Goal: Navigation & Orientation: Find specific page/section

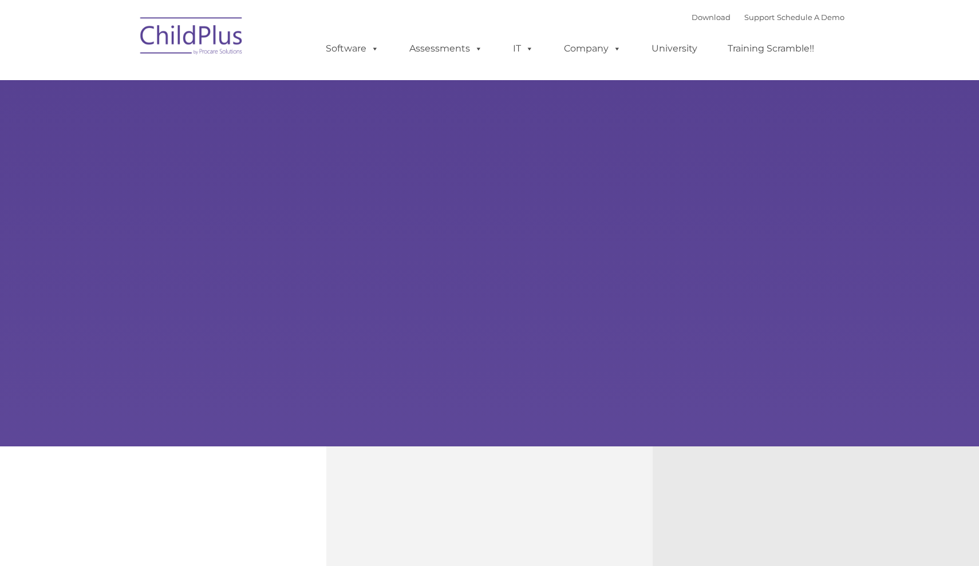
type input ""
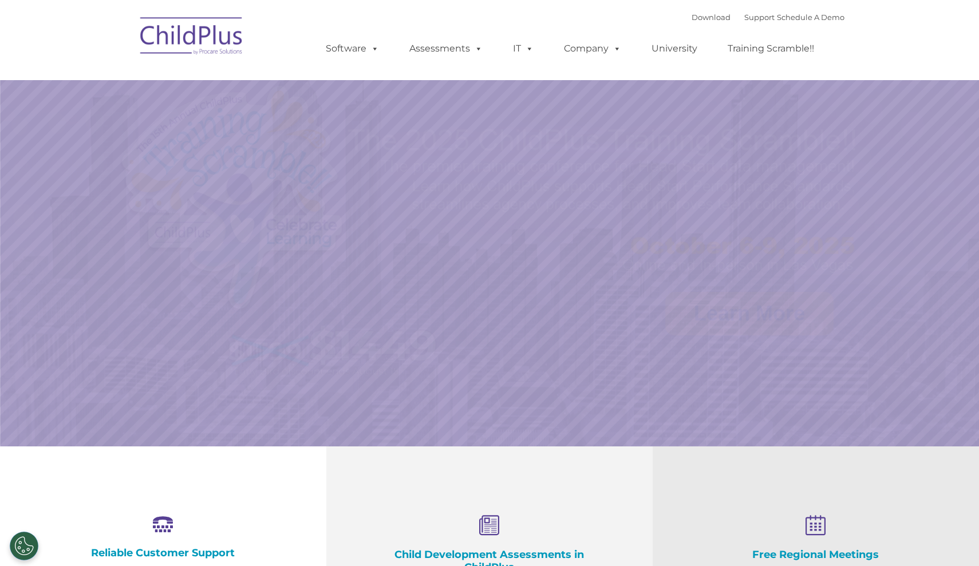
select select "MEDIUM"
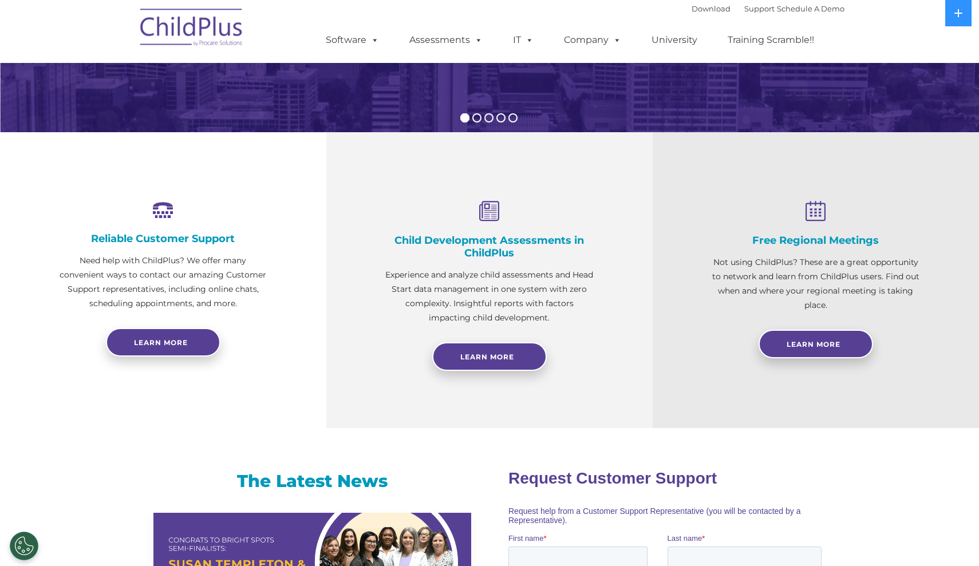
scroll to position [315, 0]
click at [466, 353] on span "Learn More" at bounding box center [487, 356] width 54 height 9
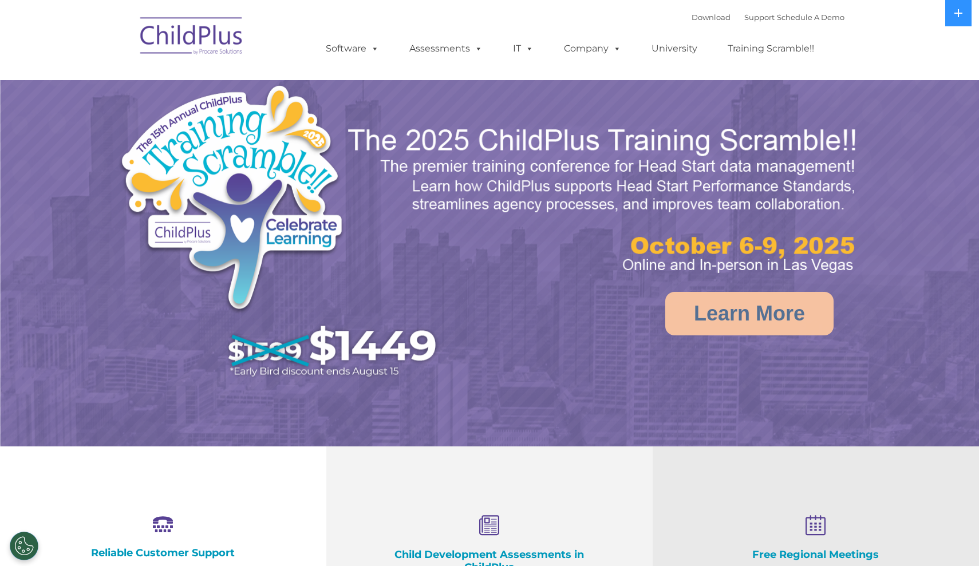
select select "MEDIUM"
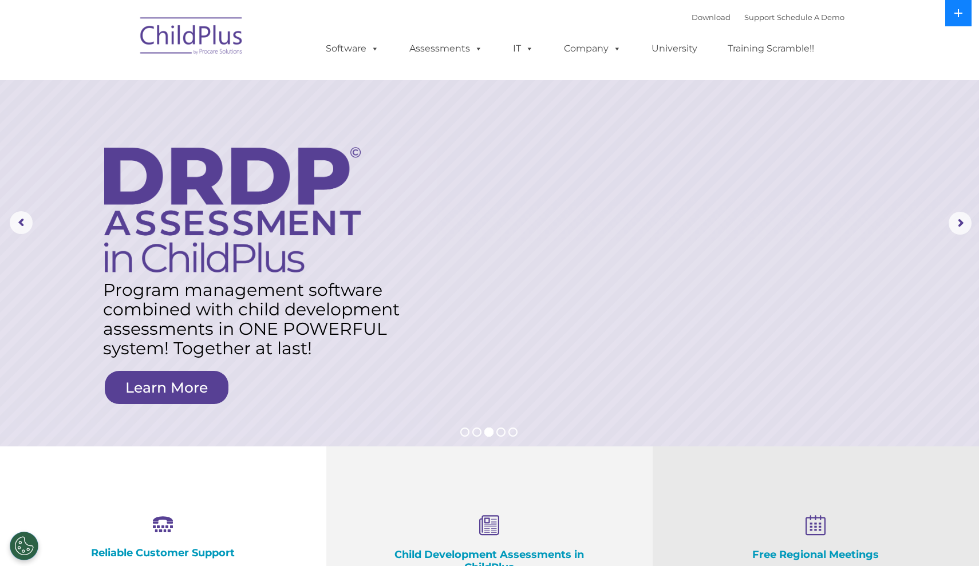
click at [963, 8] on button at bounding box center [958, 13] width 26 height 26
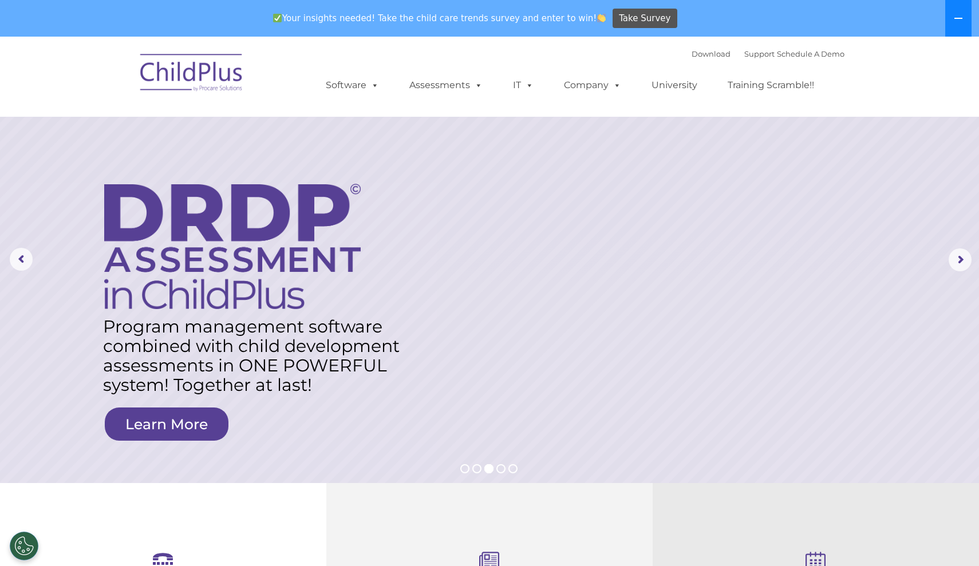
click at [956, 19] on icon at bounding box center [959, 18] width 8 height 1
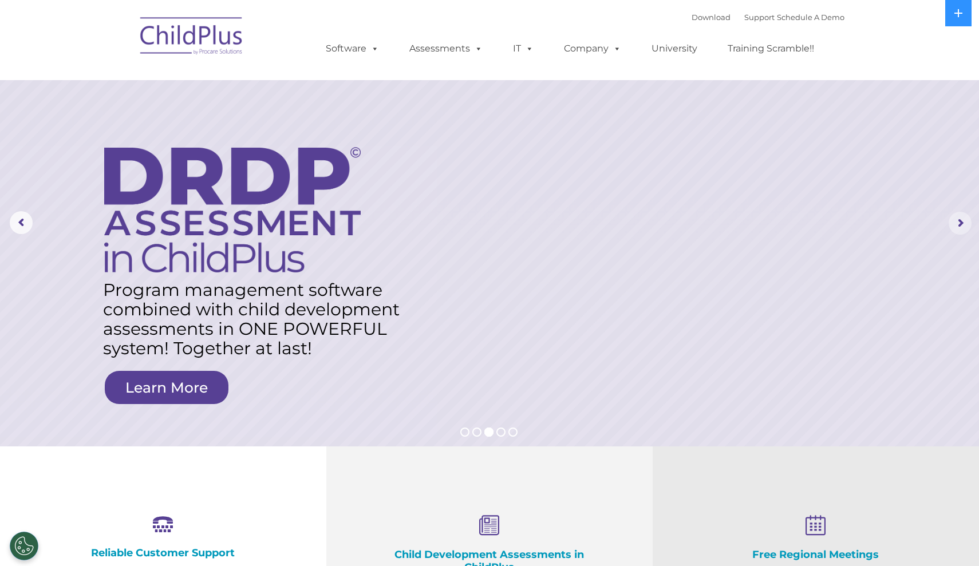
click at [963, 229] on rs-arrow at bounding box center [960, 223] width 23 height 23
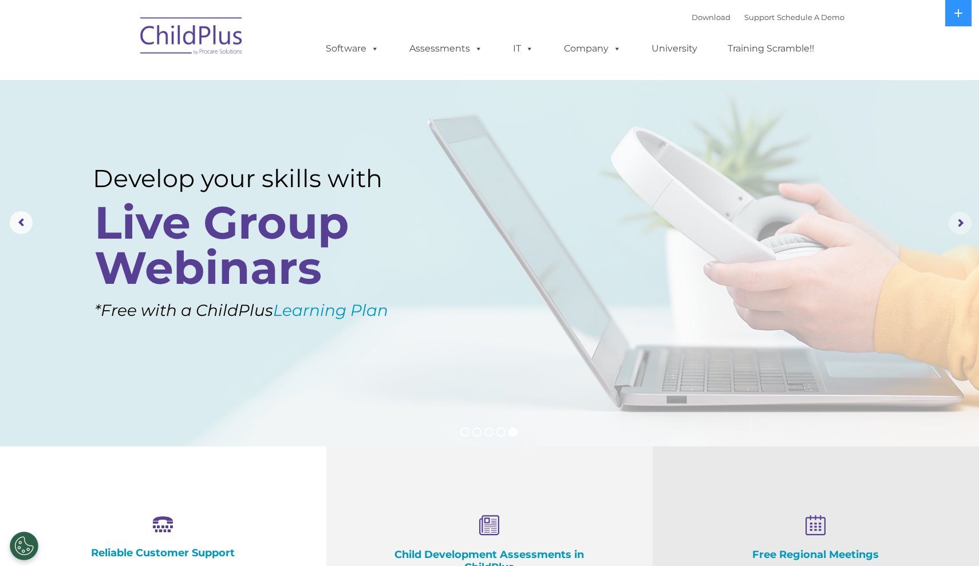
click at [959, 226] on rs-arrow at bounding box center [960, 223] width 23 height 23
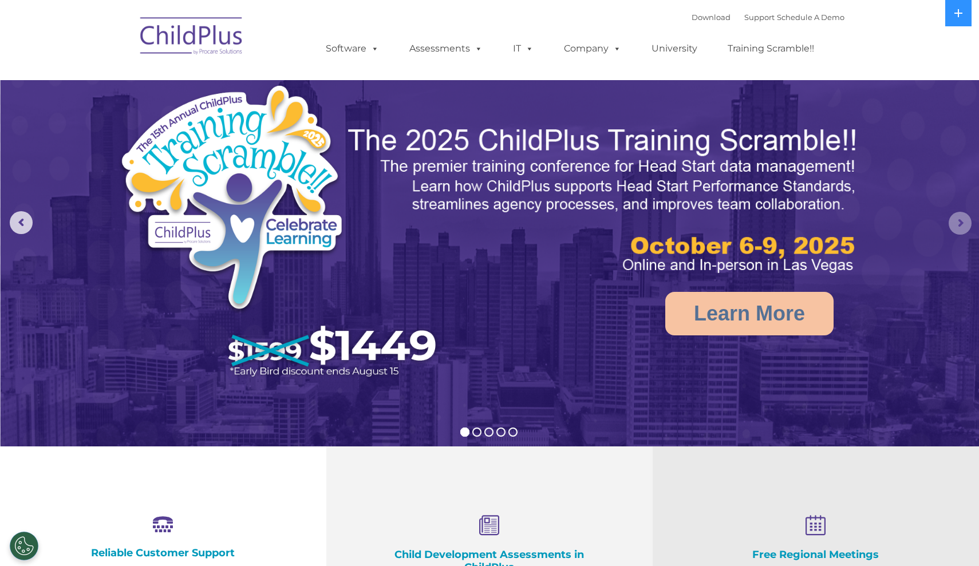
click at [959, 226] on rs-arrow at bounding box center [960, 223] width 23 height 23
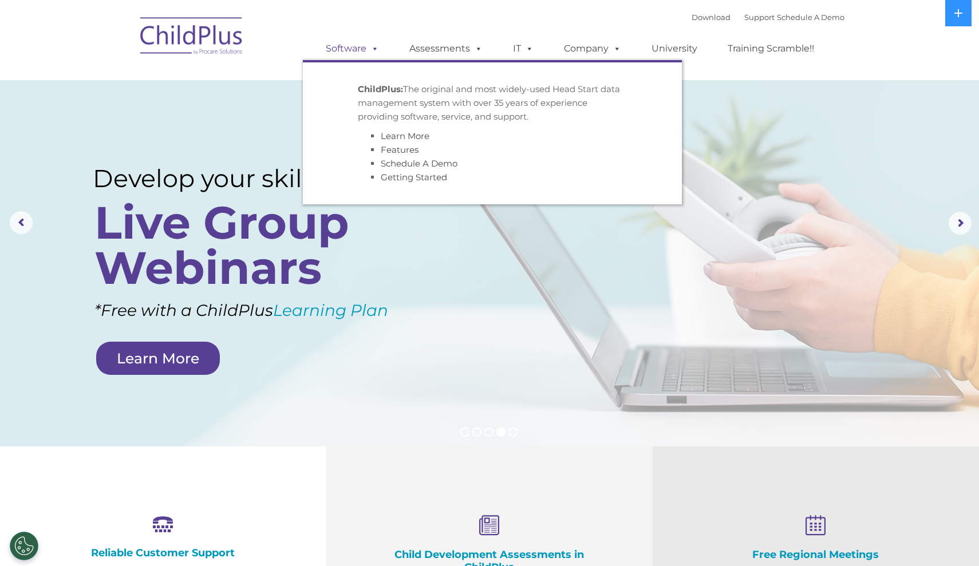
click at [369, 45] on span at bounding box center [372, 48] width 13 height 11
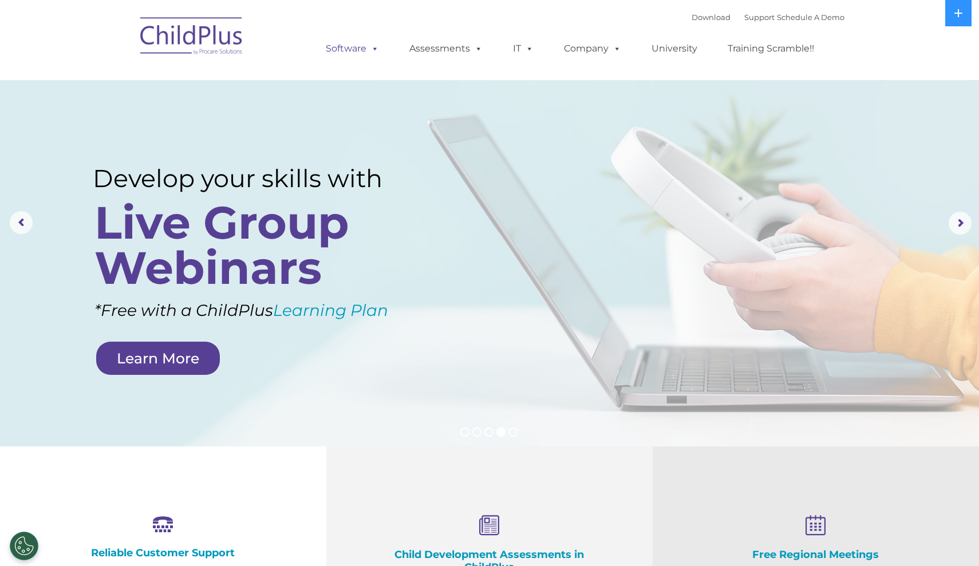
click at [371, 47] on span at bounding box center [372, 48] width 13 height 11
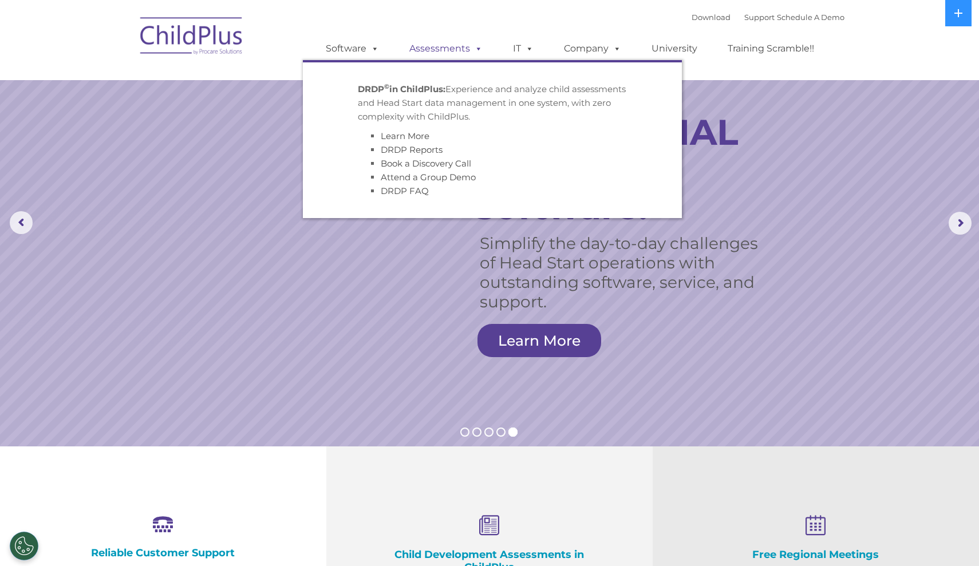
click at [455, 49] on link "Assessments" at bounding box center [446, 48] width 96 height 23
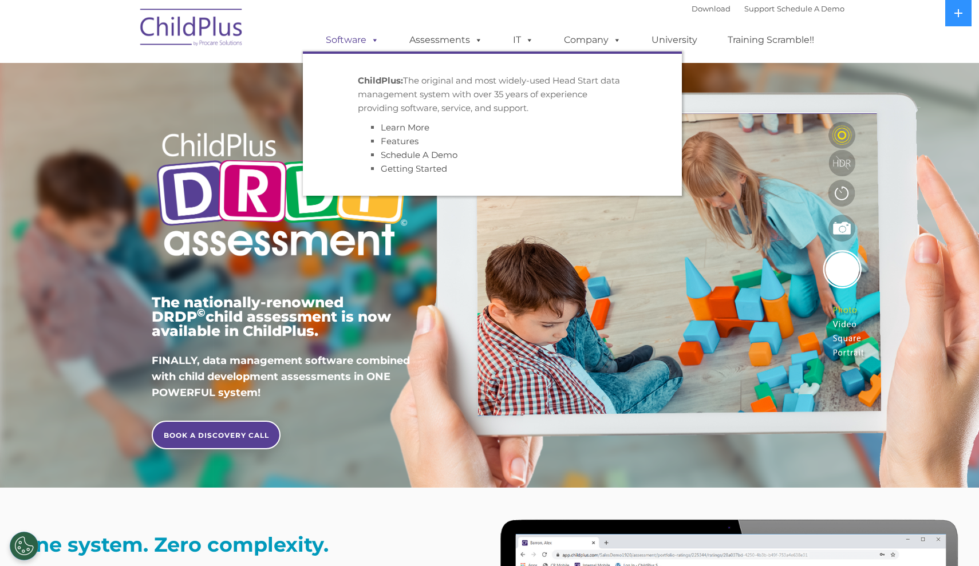
click at [353, 39] on link "Software" at bounding box center [352, 40] width 76 height 23
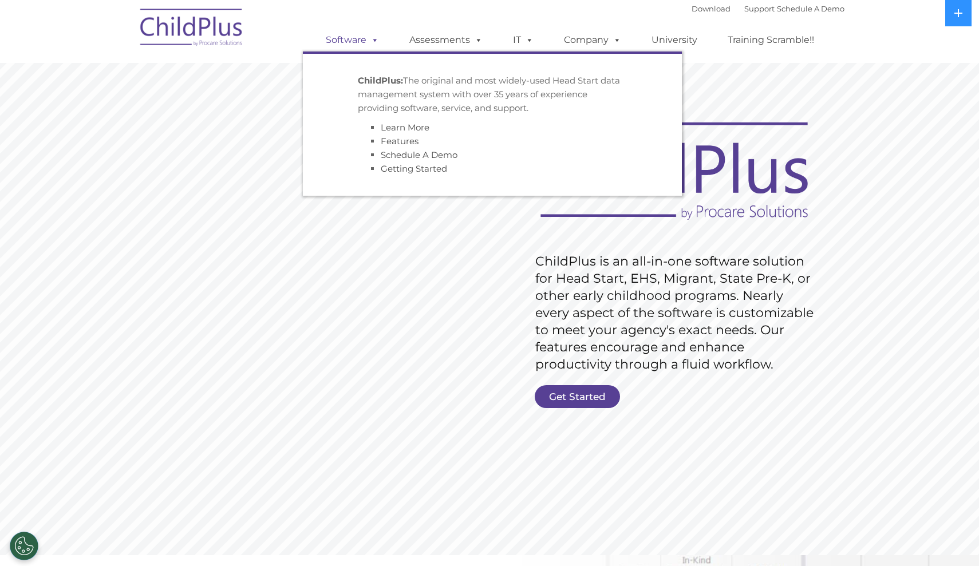
click at [349, 38] on link "Software" at bounding box center [352, 40] width 76 height 23
click at [417, 165] on link "Getting Started" at bounding box center [414, 168] width 66 height 11
